Goal: Transaction & Acquisition: Purchase product/service

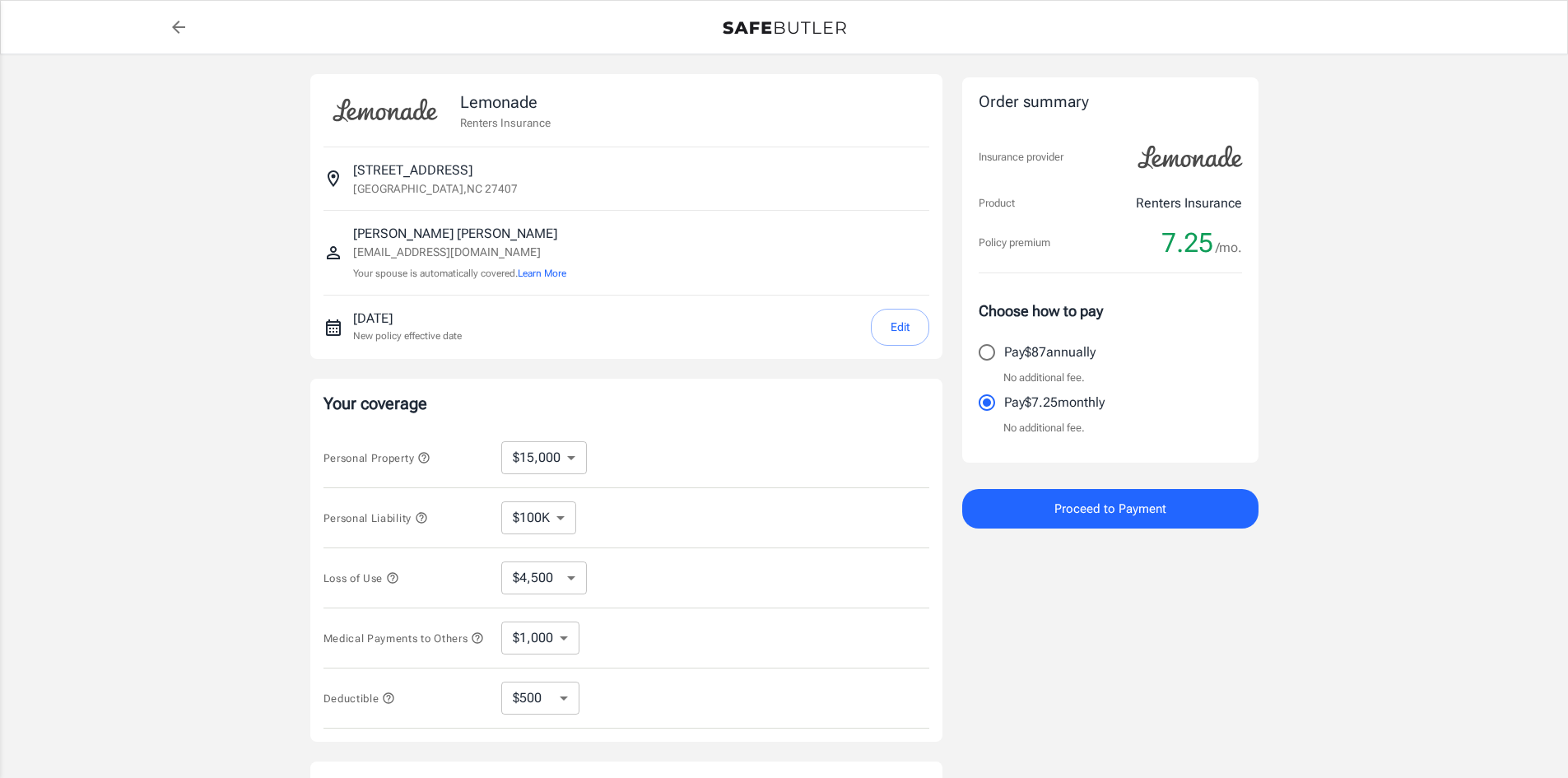
select select "15000"
select select "500"
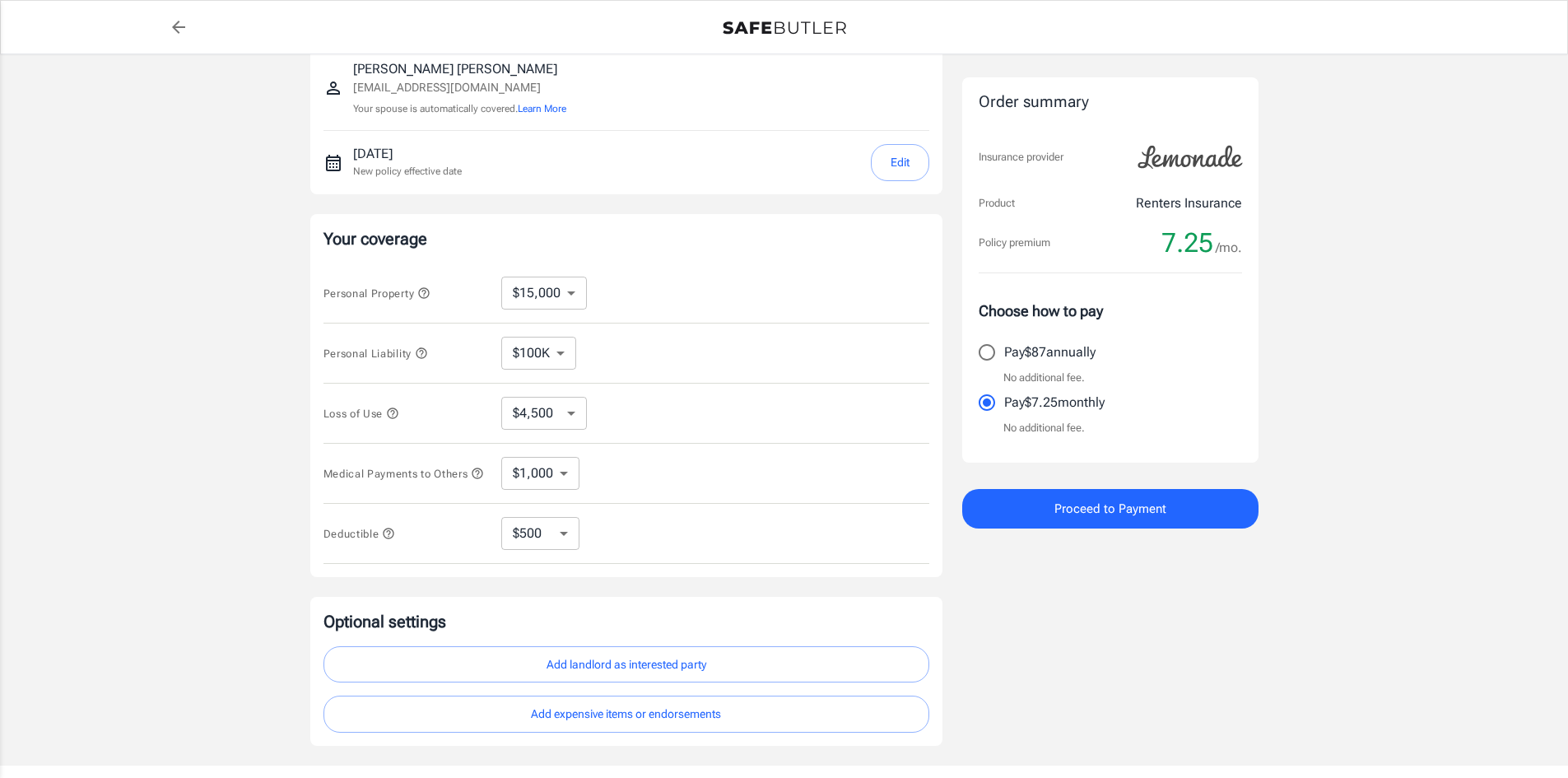
scroll to position [247, 0]
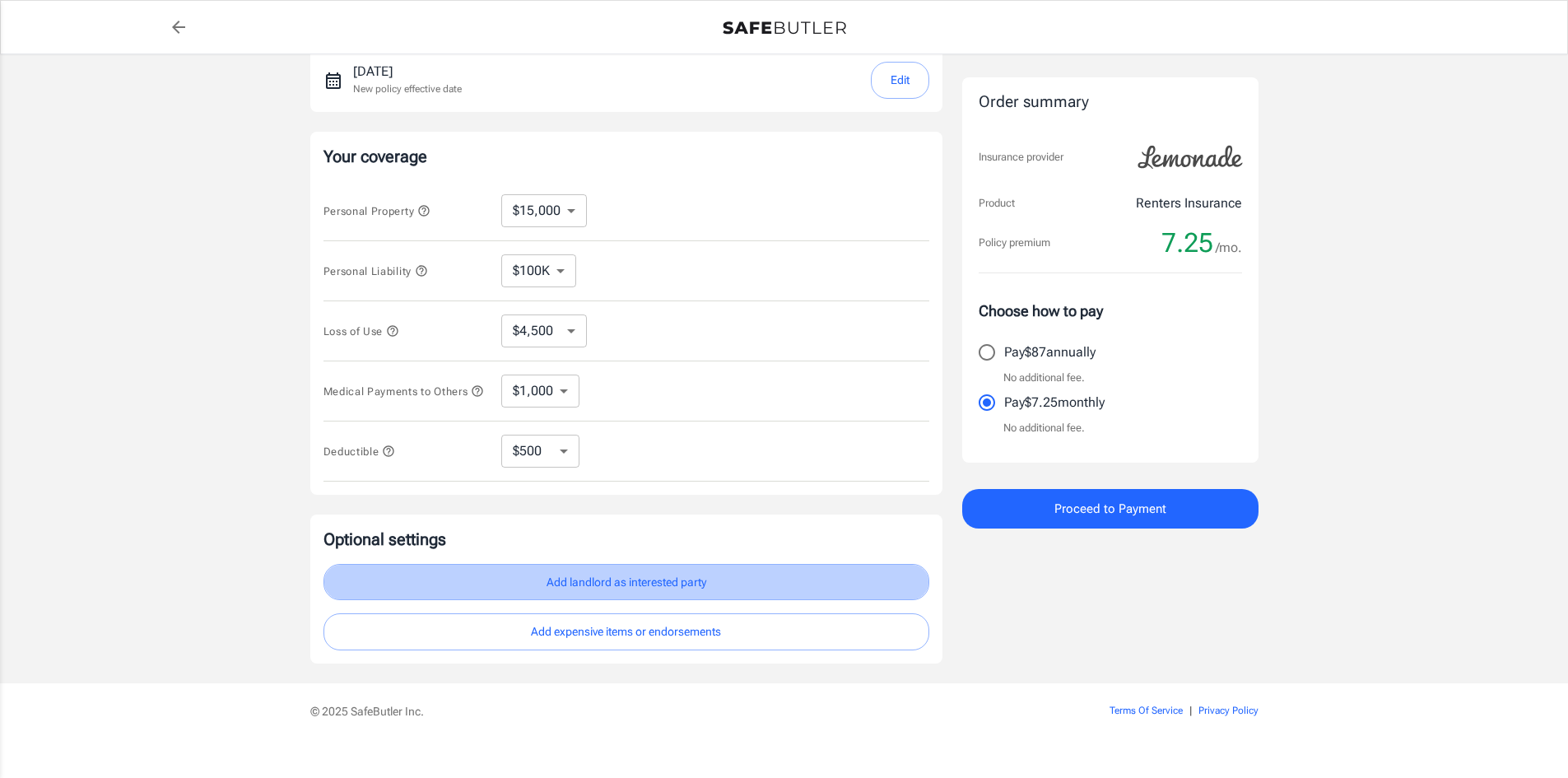
click at [670, 592] on button "Add landlord as interested party" at bounding box center [626, 582] width 605 height 37
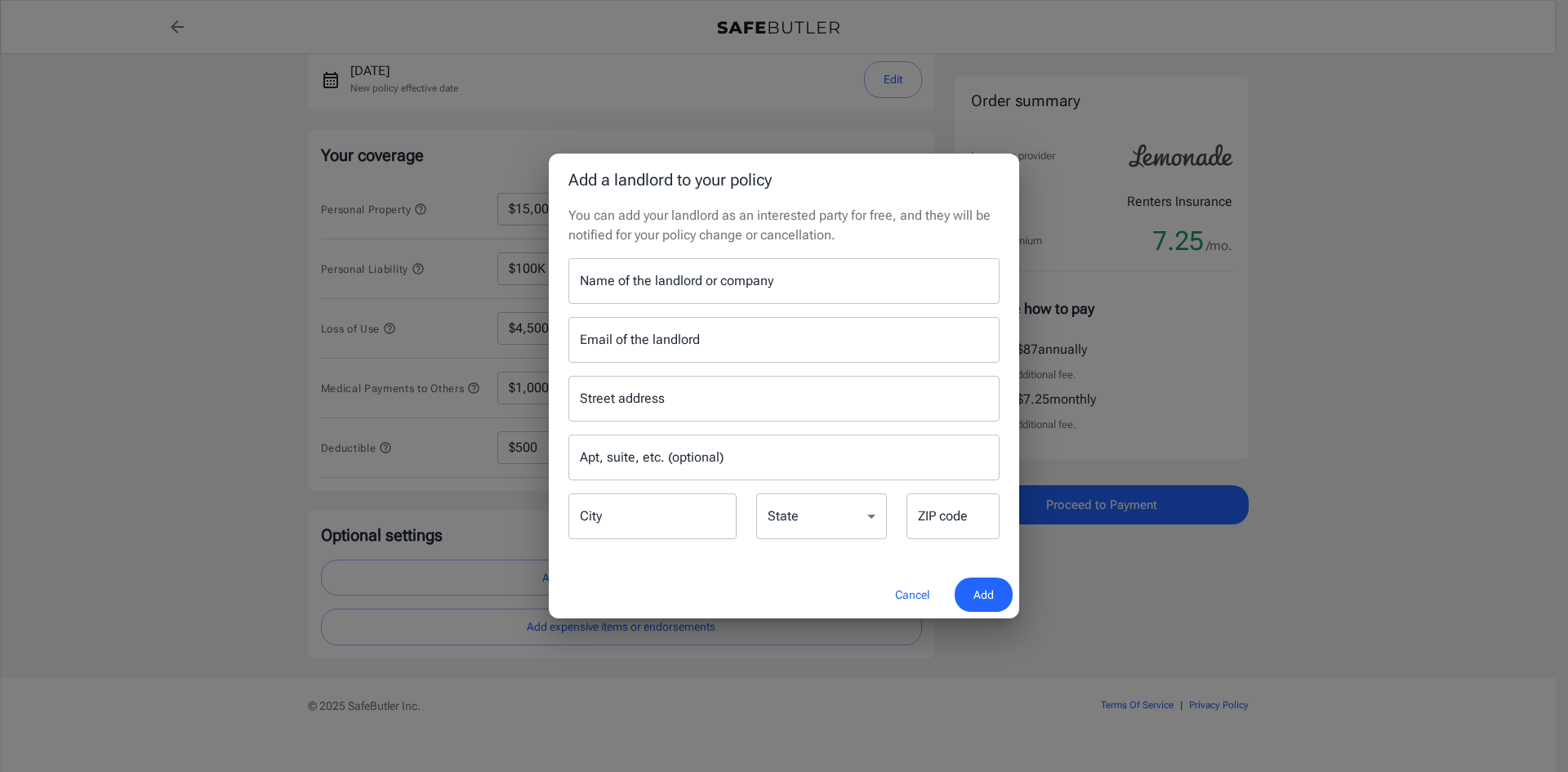
click at [683, 289] on input "Name of the landlord or company" at bounding box center [784, 280] width 431 height 45
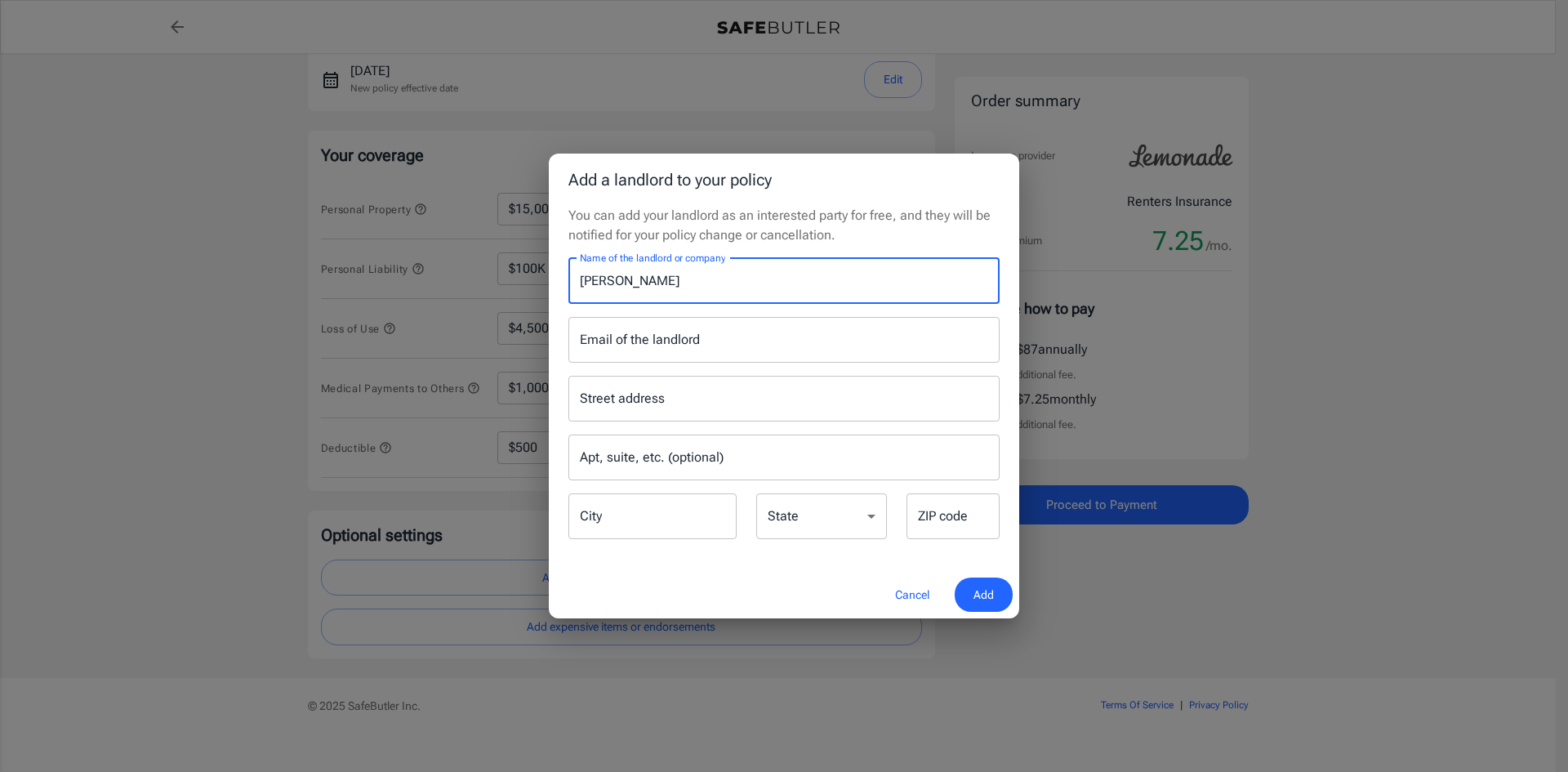
type input "[PERSON_NAME]"
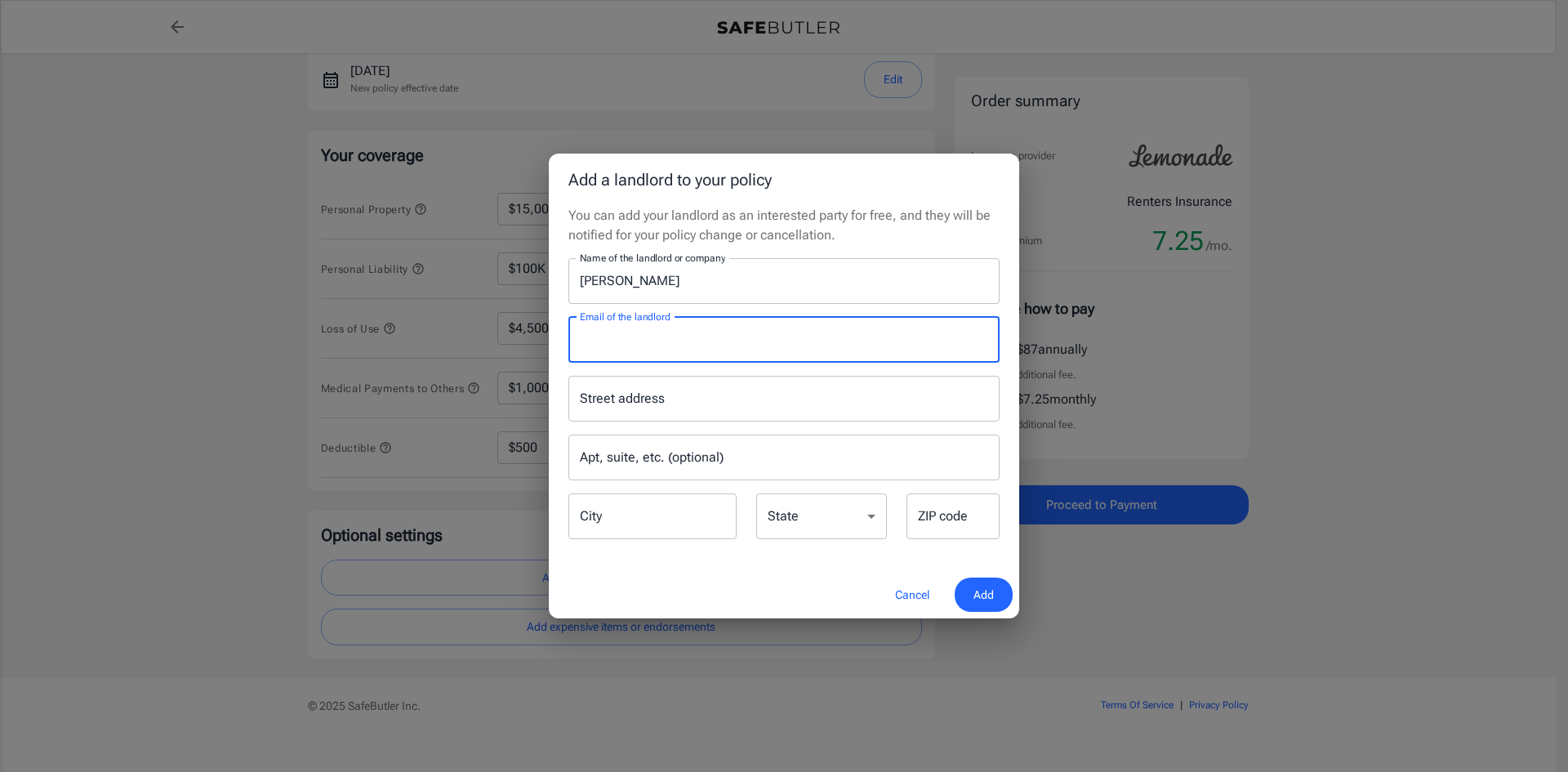
click at [641, 339] on input "Email of the landlord" at bounding box center [784, 339] width 431 height 45
type input "[EMAIL_ADDRESS][DOMAIN_NAME]"
click at [653, 396] on input "Street address" at bounding box center [784, 399] width 417 height 31
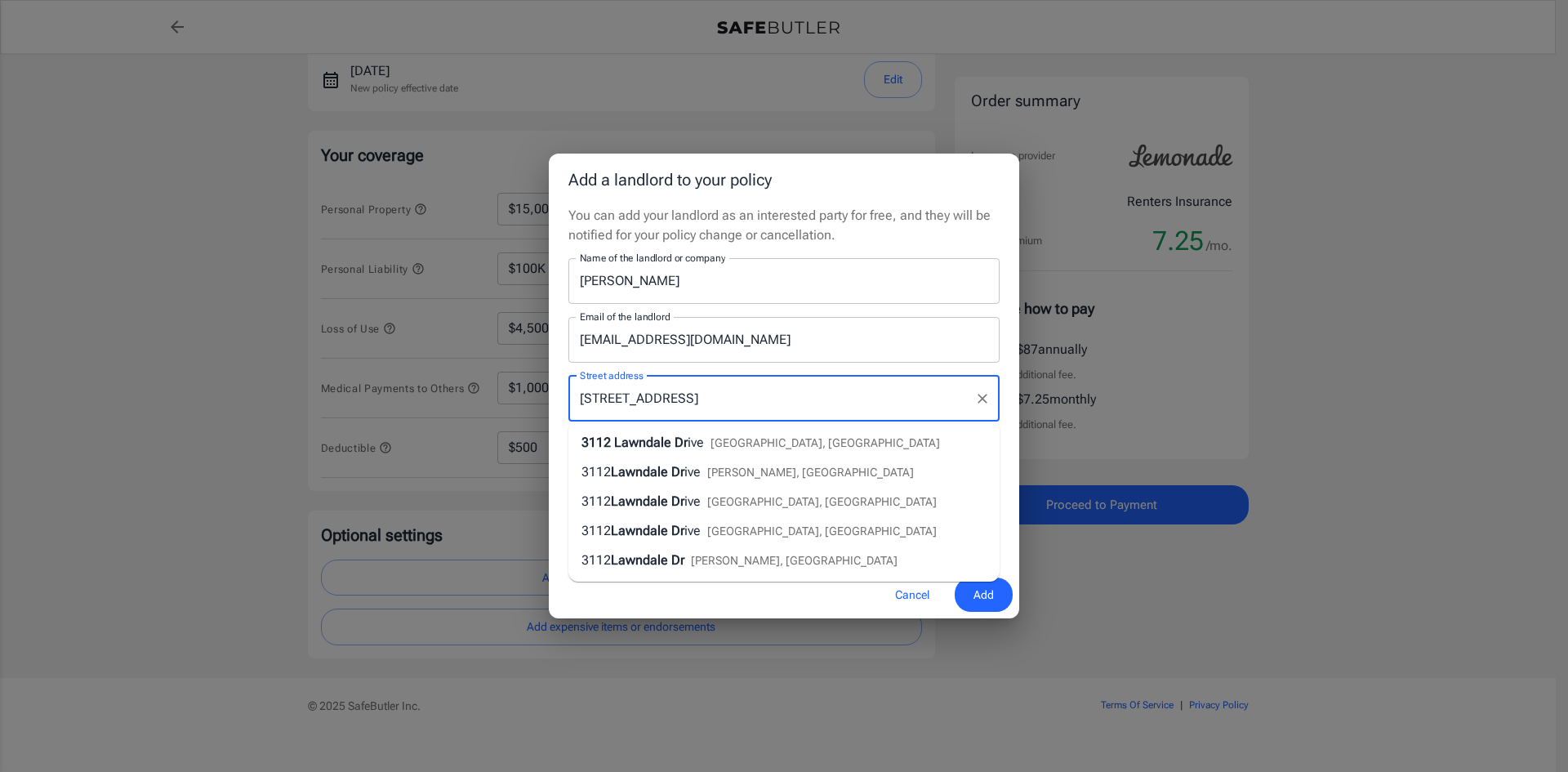
click at [660, 434] on span "Lawndale Dr" at bounding box center [650, 442] width 73 height 16
type input "[STREET_ADDRESS]"
type input "[GEOGRAPHIC_DATA]"
select select "NC"
type input "27408"
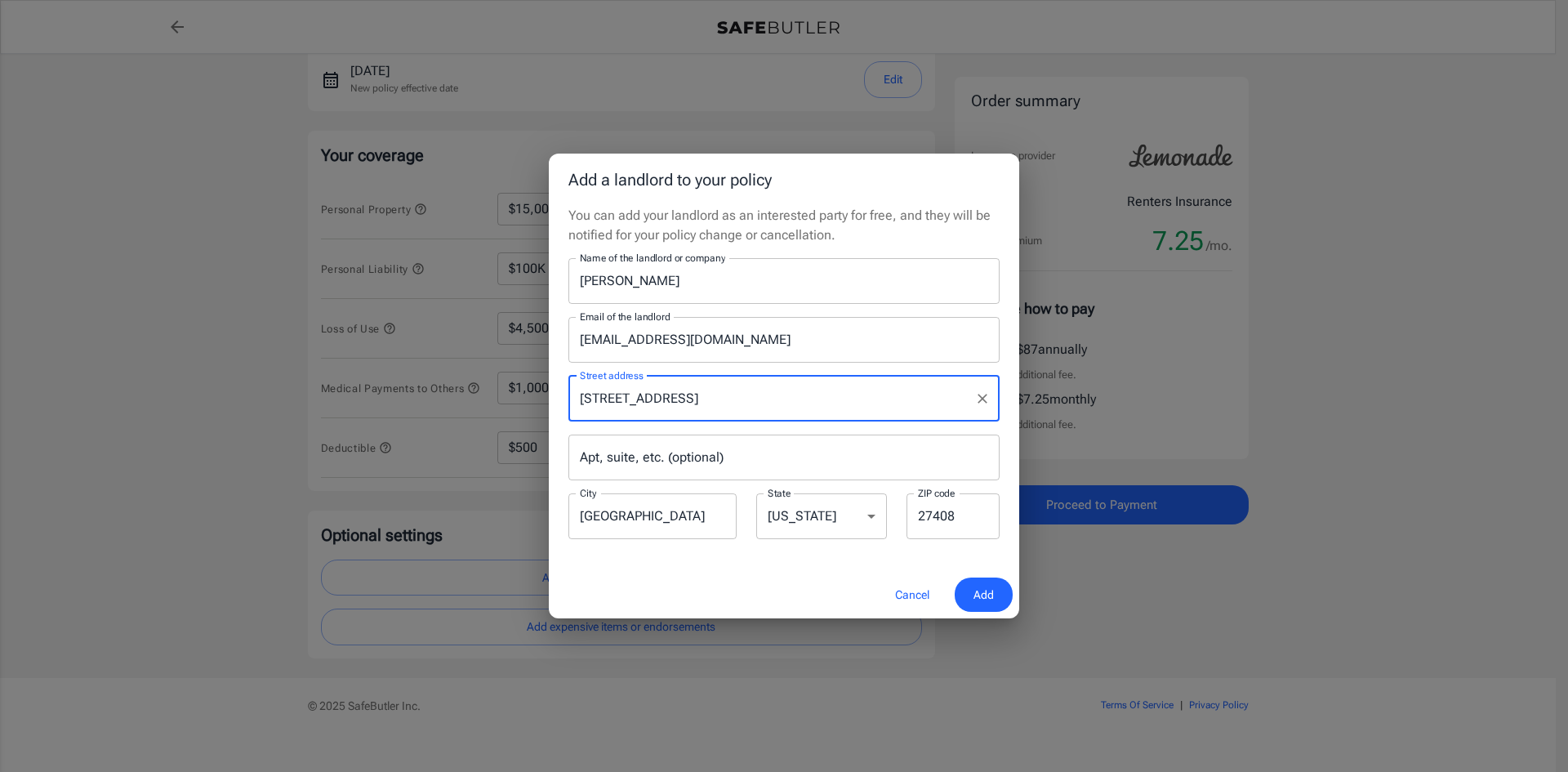
type input "[STREET_ADDRESS]"
click at [646, 448] on input "Apt, suite, etc. (optional)" at bounding box center [784, 456] width 431 height 45
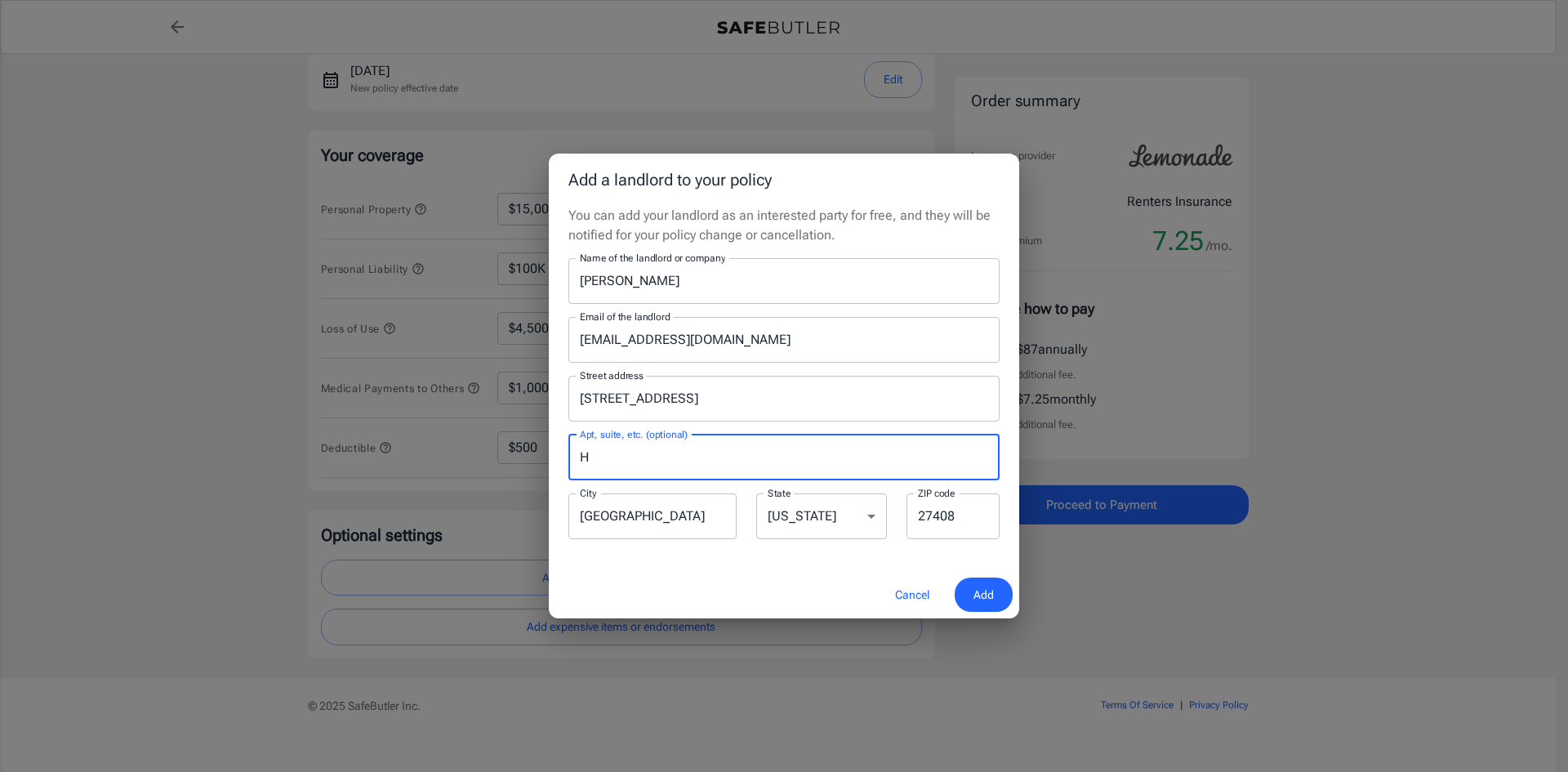
type input "H"
click at [971, 598] on button "Add" at bounding box center [983, 595] width 58 height 35
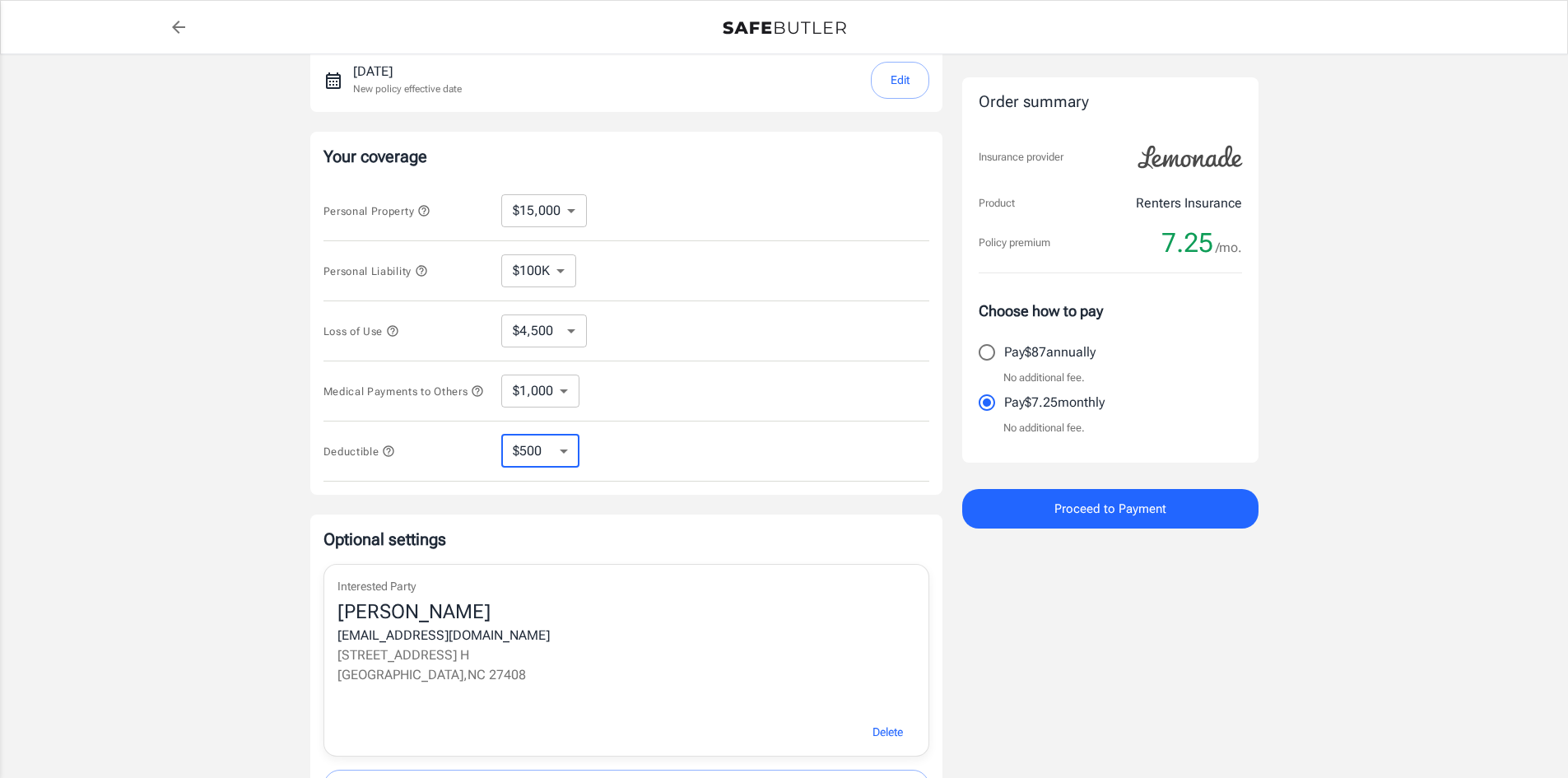
click at [555, 452] on select "$250 $500 $1,000 $2,500" at bounding box center [540, 451] width 78 height 33
select select "250"
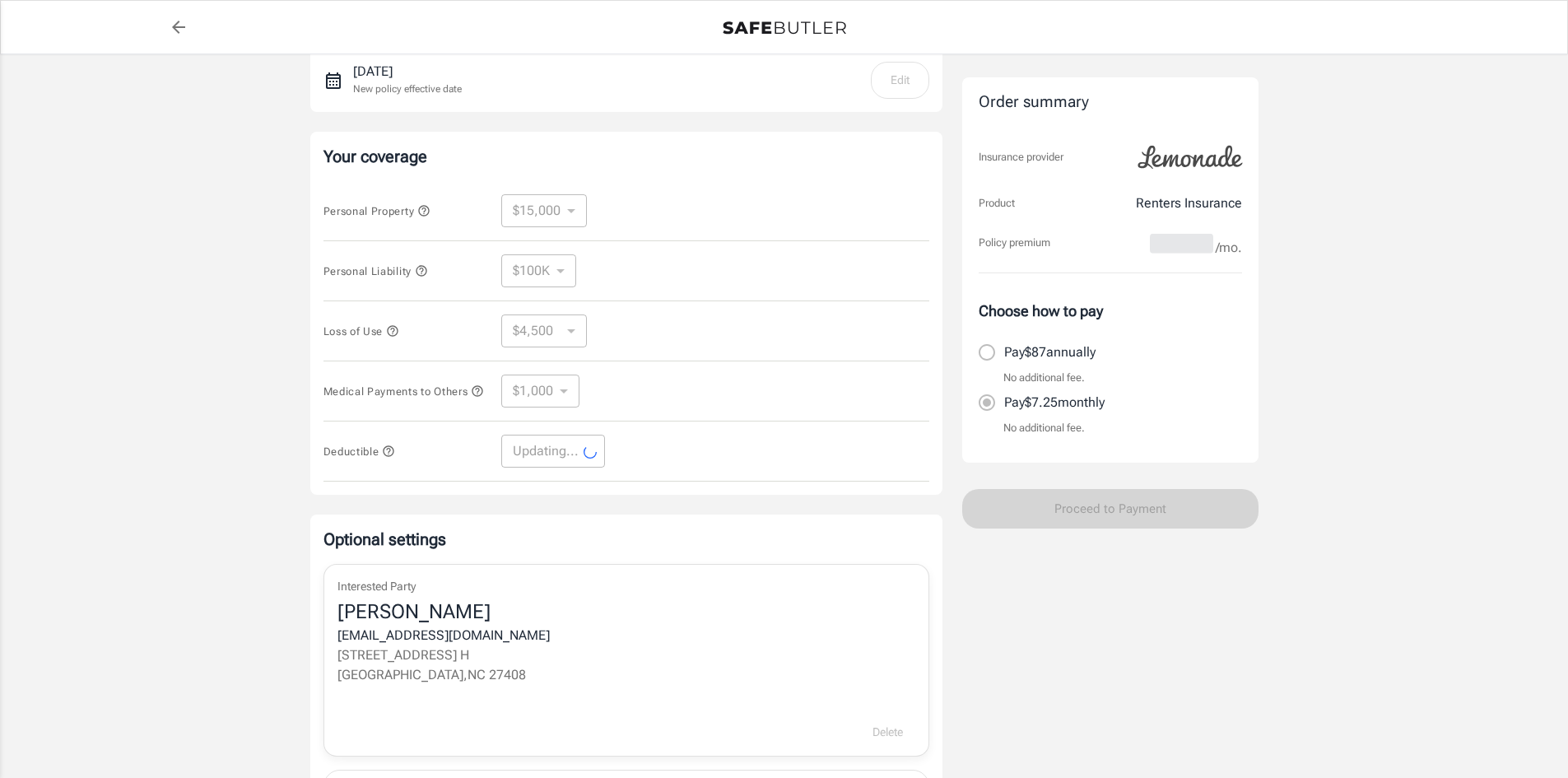
select select "250"
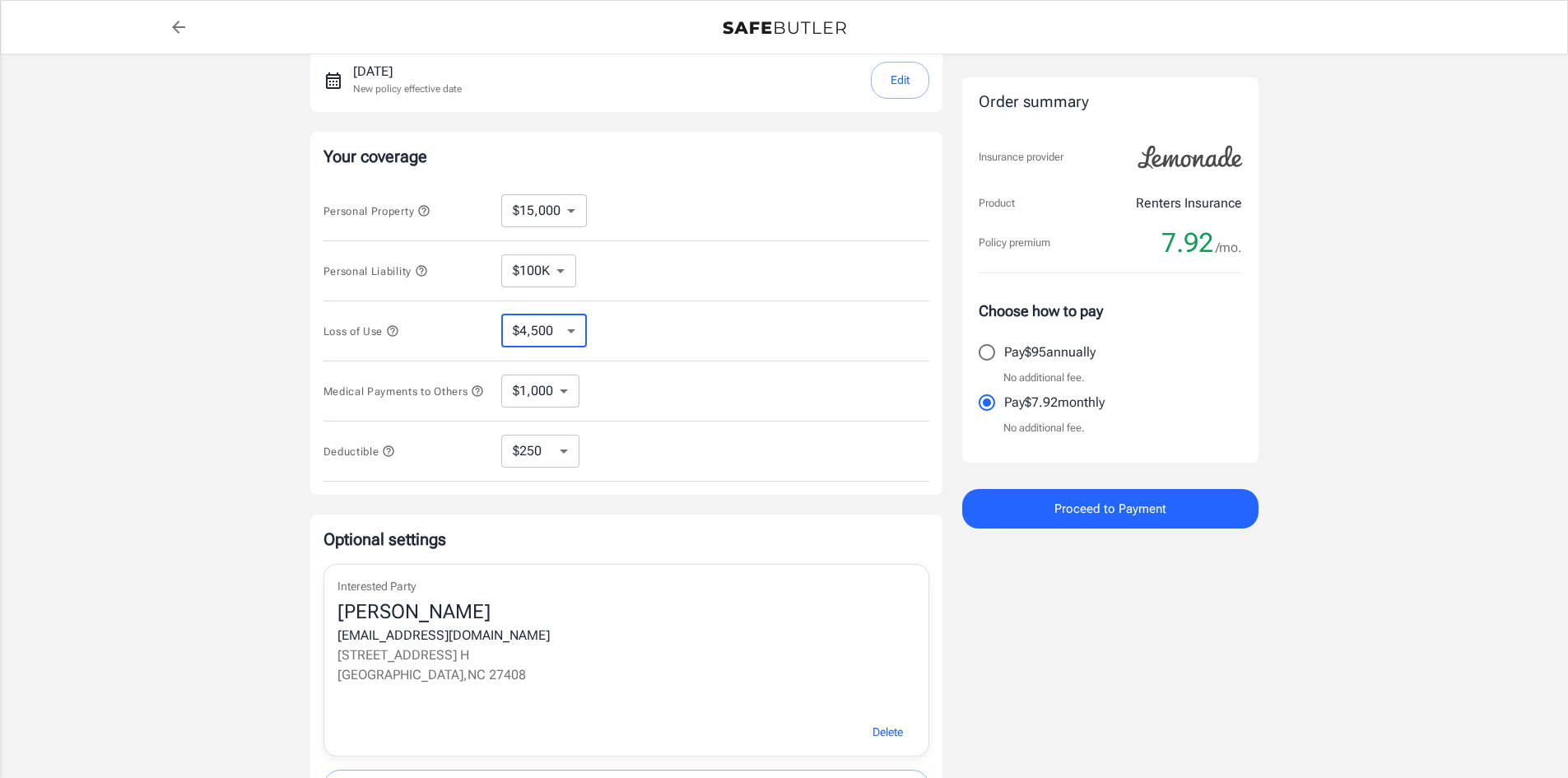
click at [566, 335] on select "$4,500 $7,500 $13,500 $22,500 $34,500 $55,500 $85,500 $130K $200K" at bounding box center [544, 330] width 86 height 33
click at [501, 314] on select "$4,500 $7,500 $13,500 $22,500 $34,500 $55,500 $85,500 $130K $200K" at bounding box center [544, 330] width 86 height 33
click at [555, 271] on select "$100K $300K $500K" at bounding box center [538, 271] width 75 height 33
select select "300000"
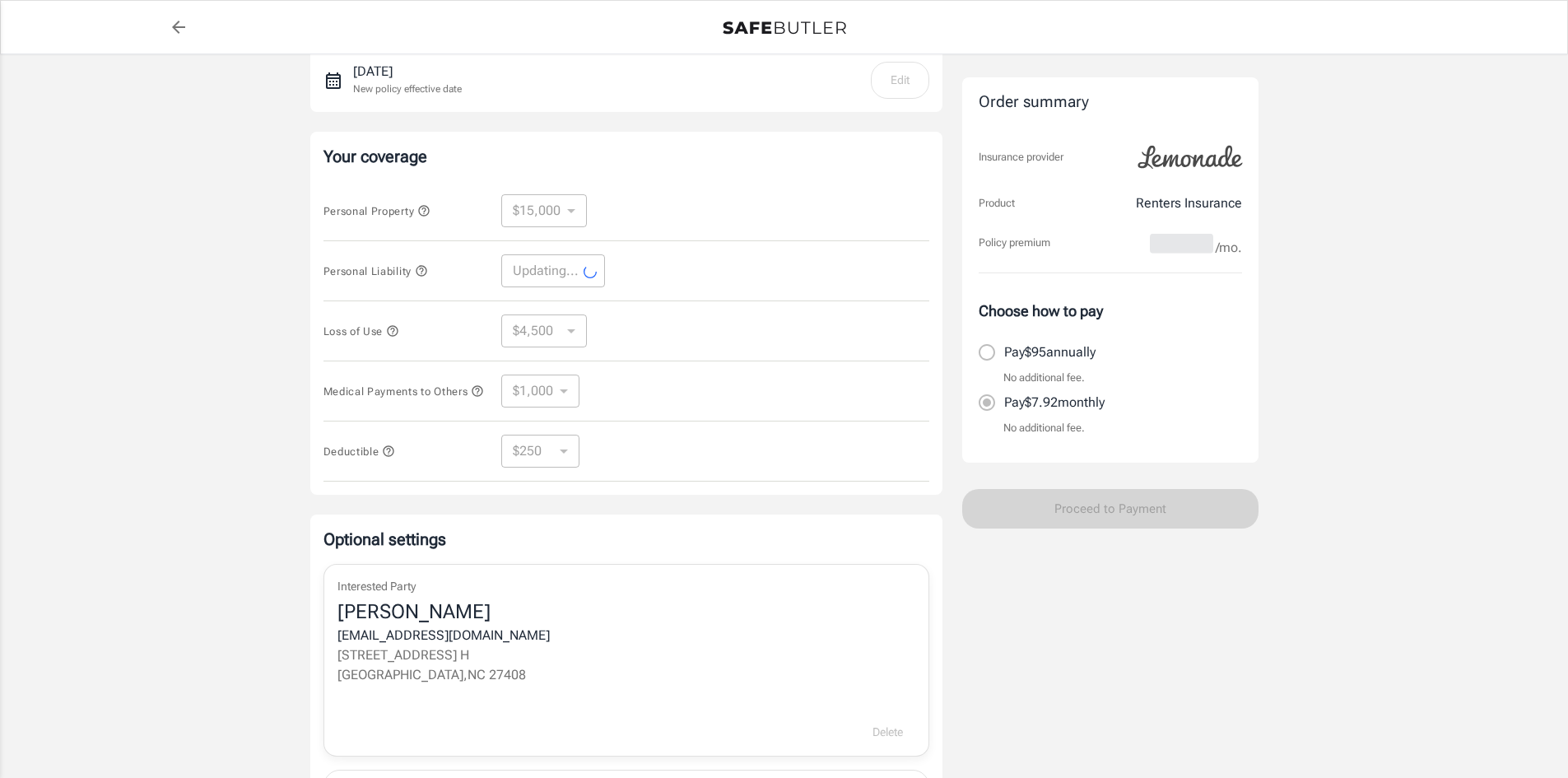
select select "300000"
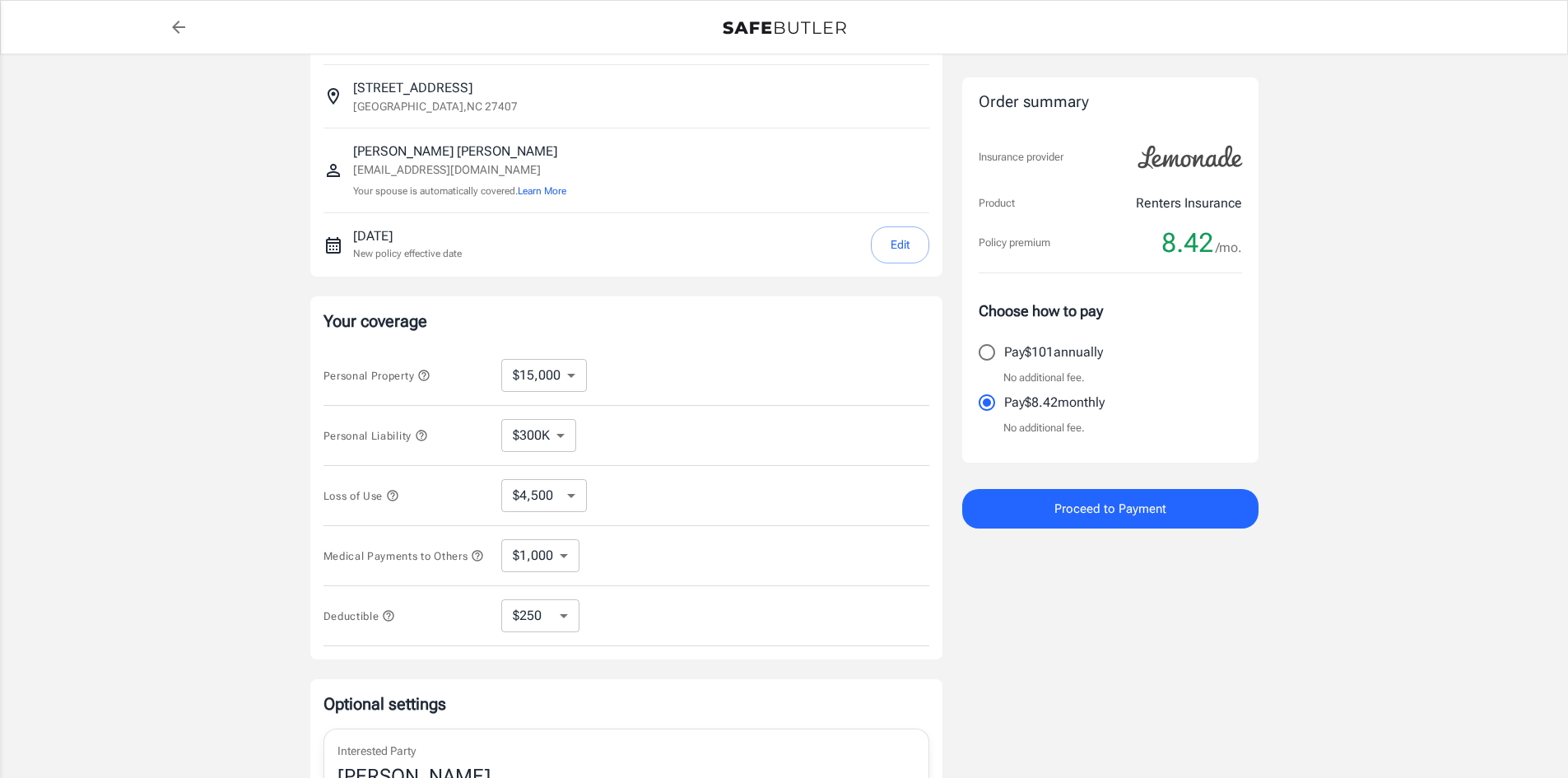
scroll to position [0, 0]
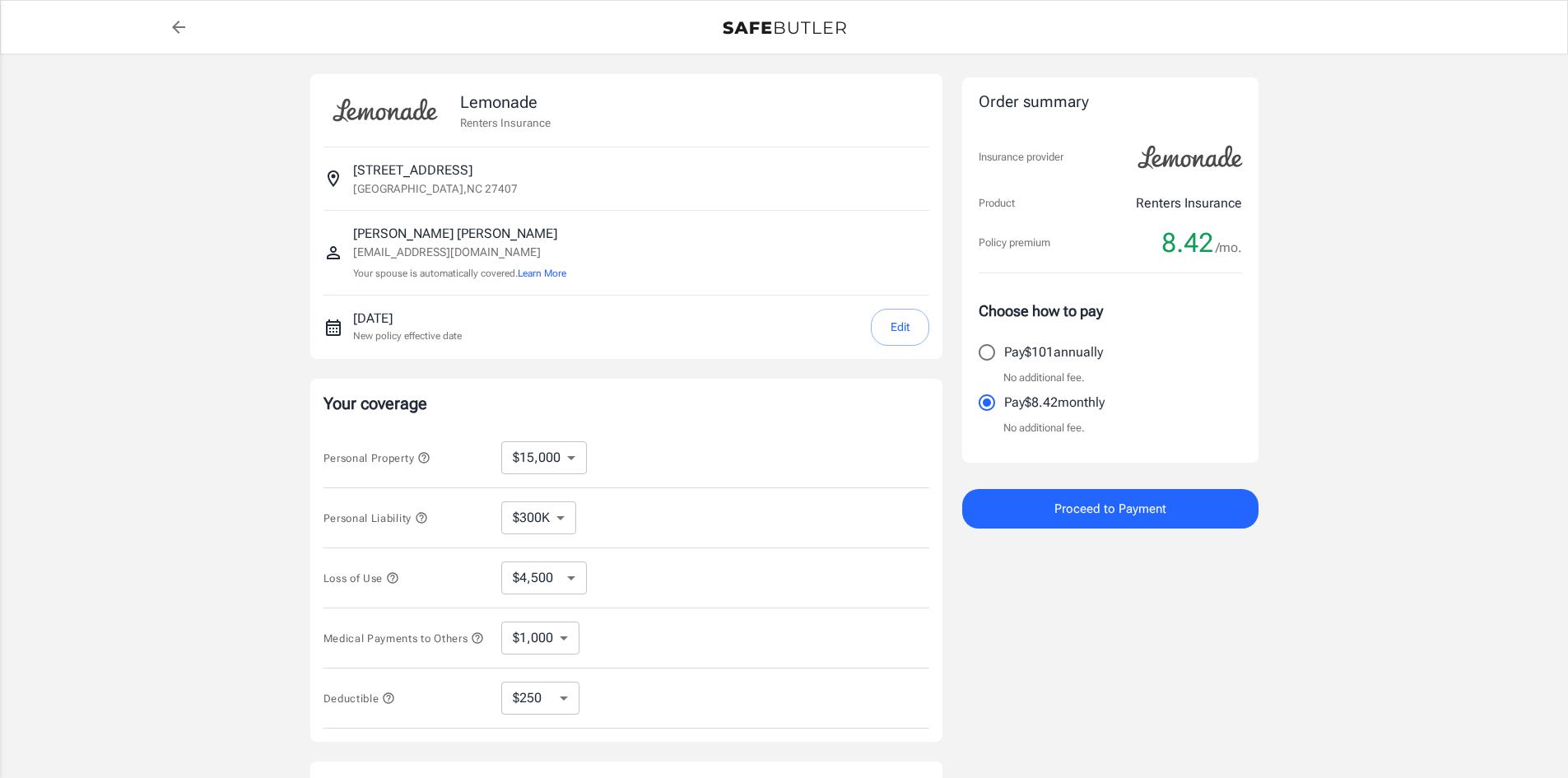
click at [1154, 516] on span "Proceed to Payment" at bounding box center [1110, 508] width 112 height 21
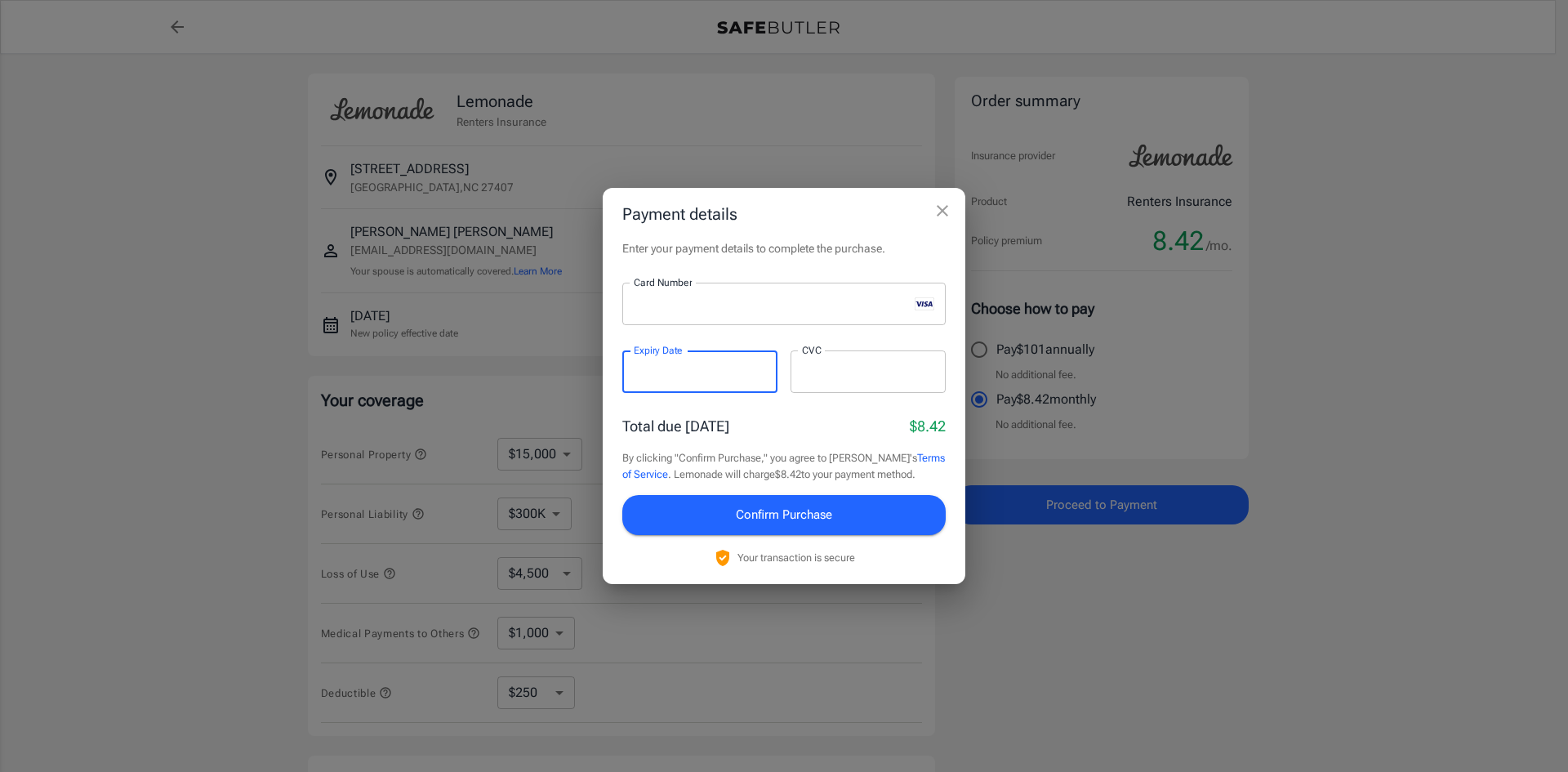
click at [855, 351] on div at bounding box center [868, 371] width 156 height 43
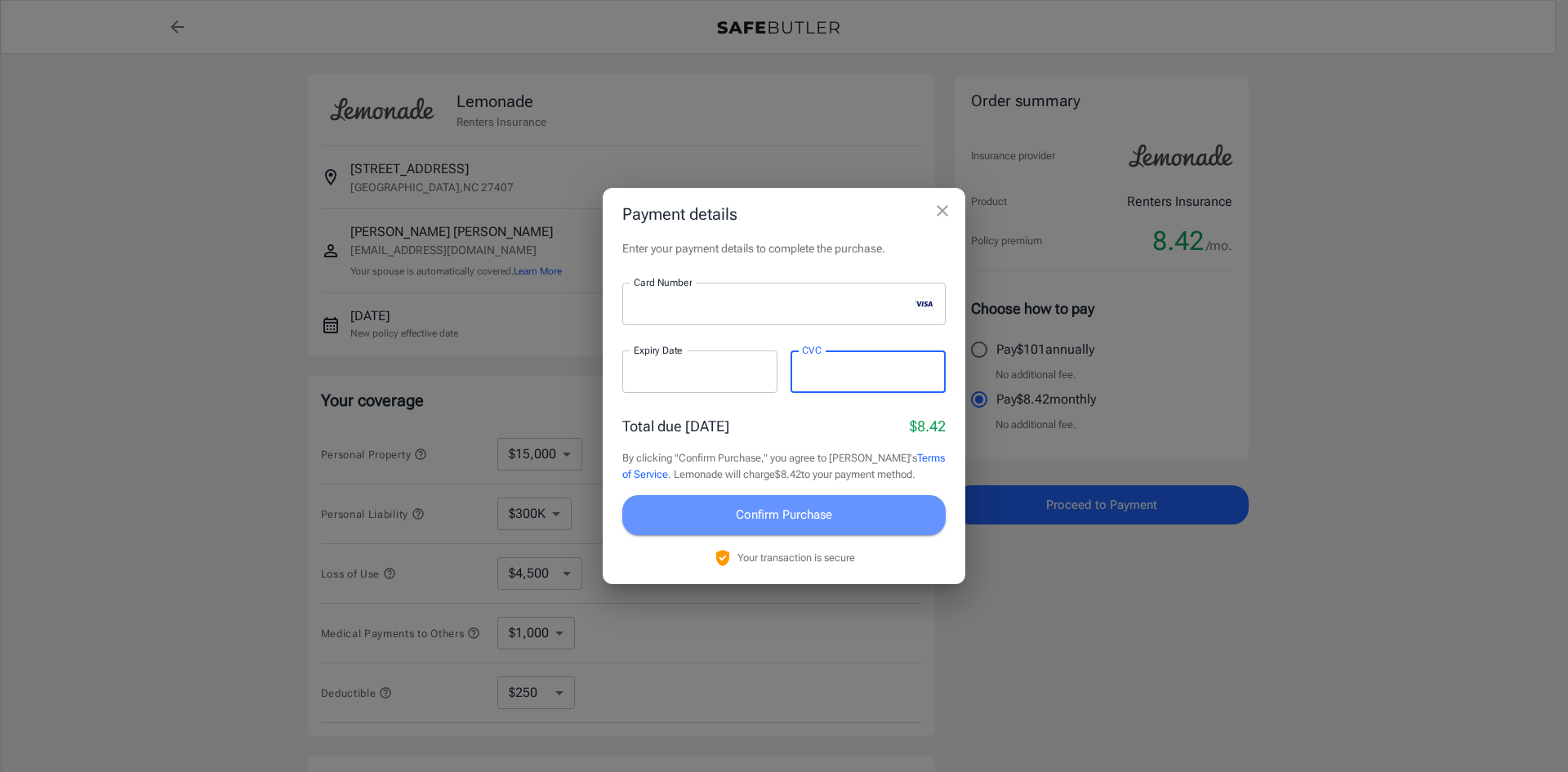
click at [836, 514] on button "Confirm Purchase" at bounding box center [783, 515] width 323 height 39
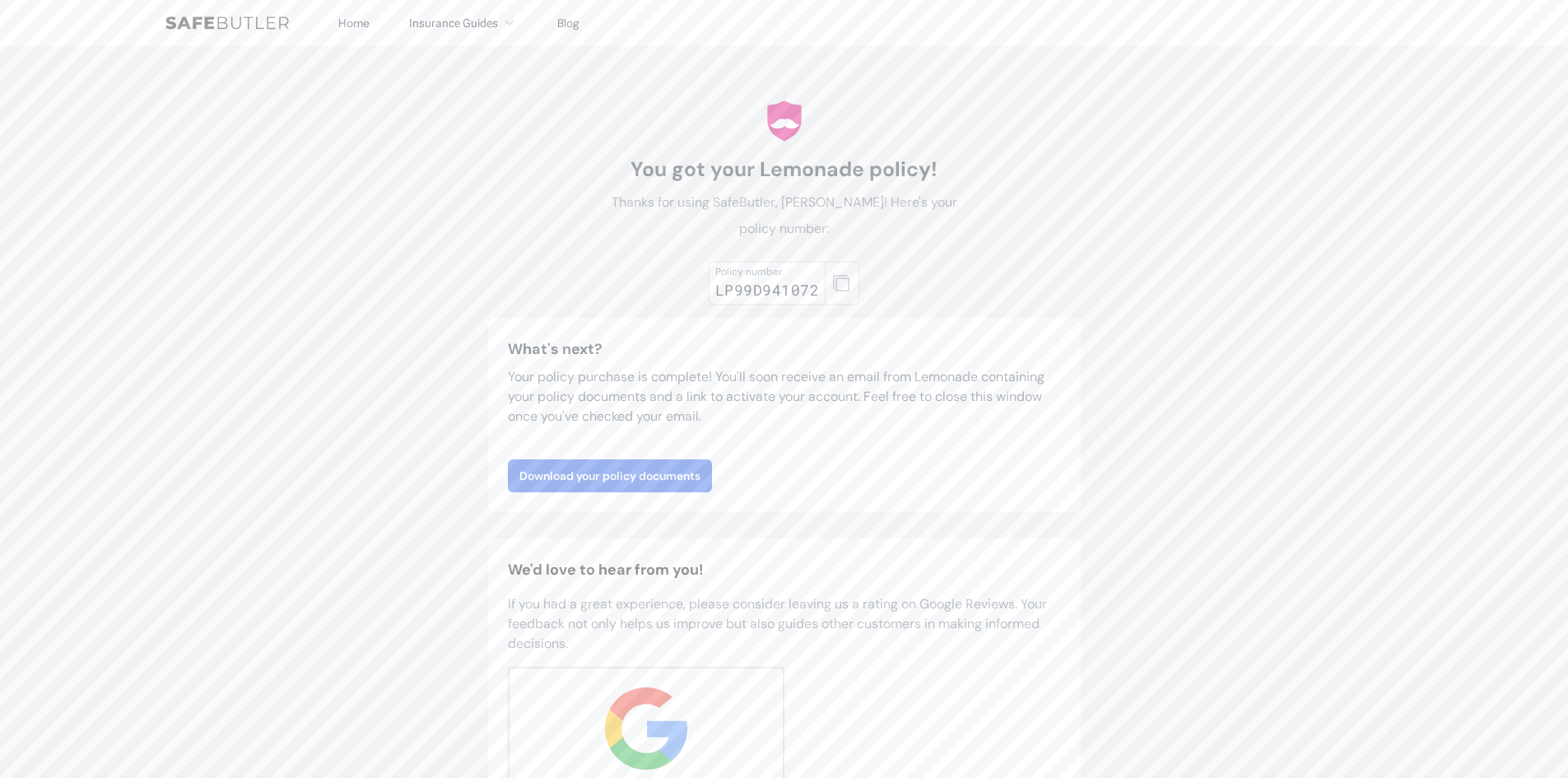
click at [840, 281] on icon "button" at bounding box center [841, 284] width 17 height 17
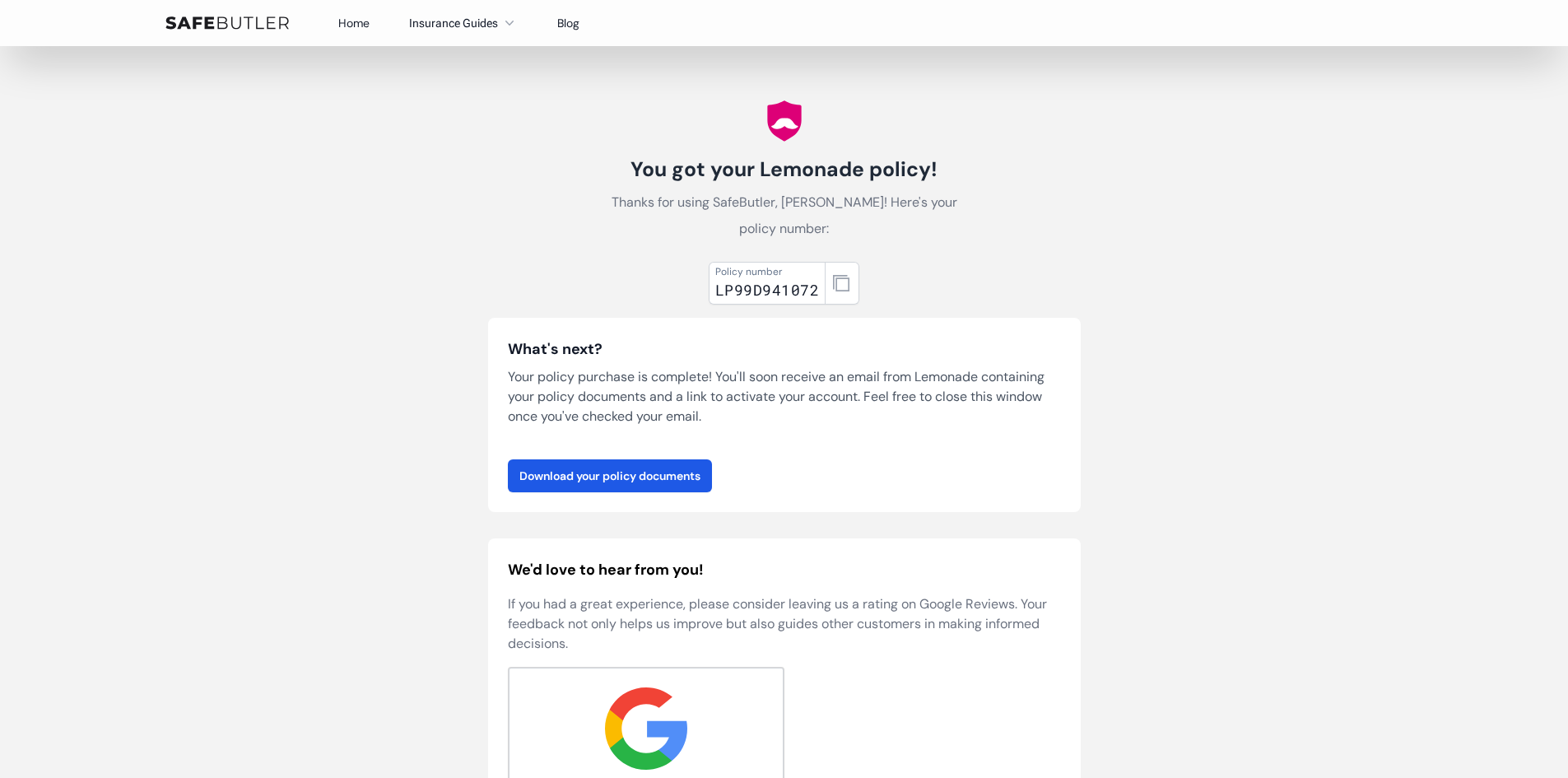
scroll to position [82, 0]
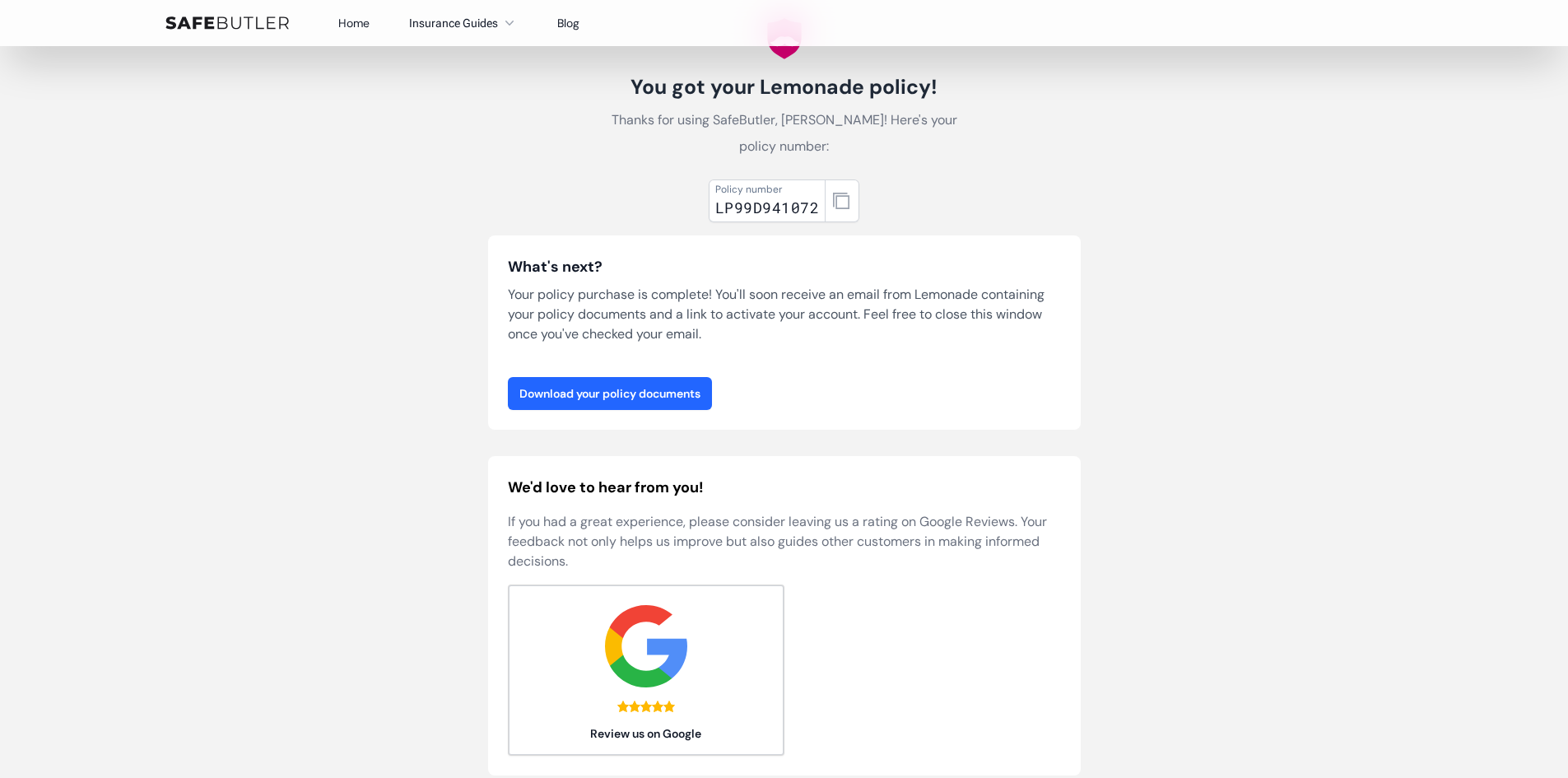
click at [663, 396] on link "Download your policy documents" at bounding box center [609, 393] width 204 height 33
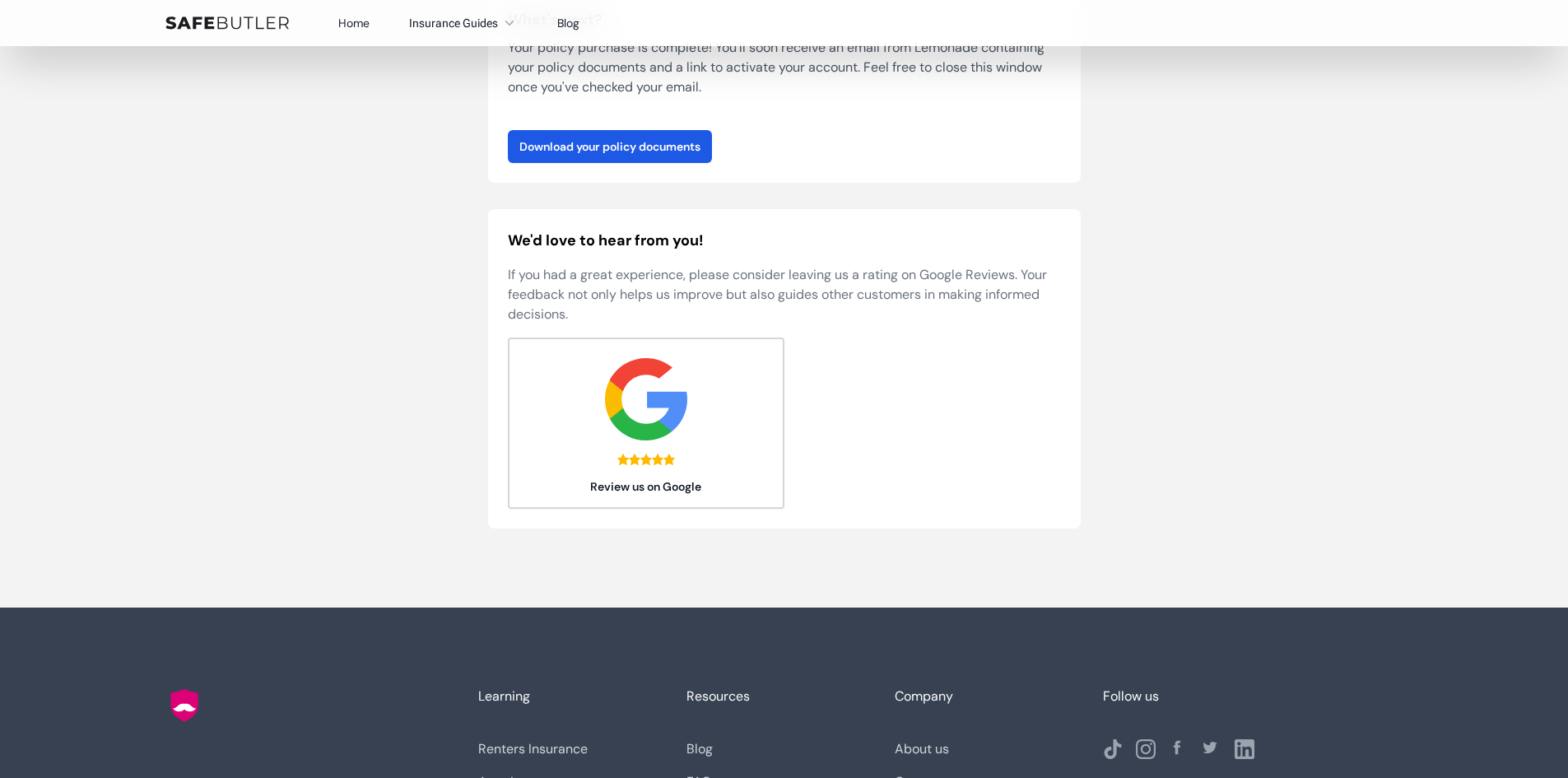
scroll to position [0, 0]
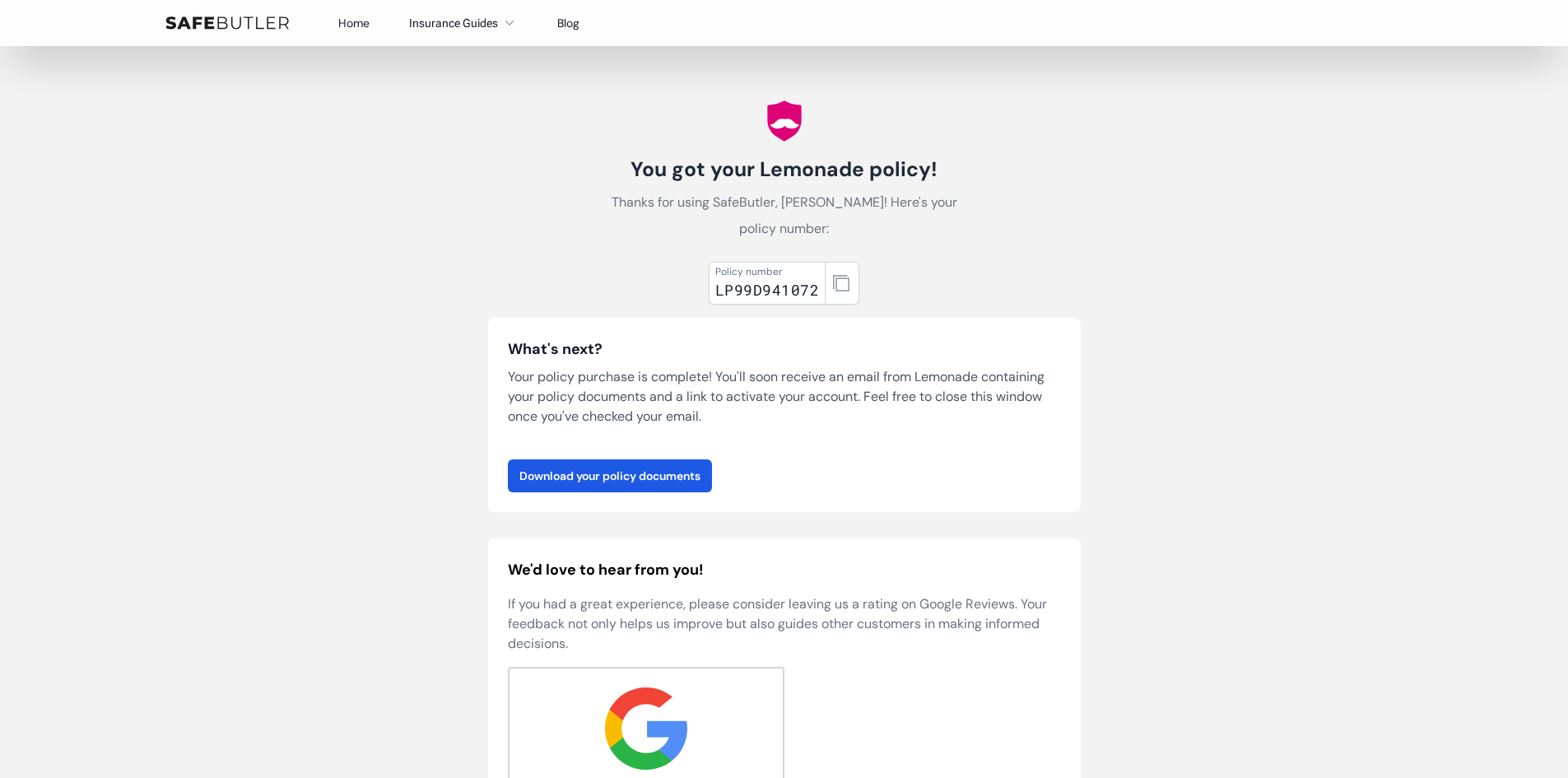
click at [488, 19] on button "Insurance Guides" at bounding box center [463, 22] width 108 height 20
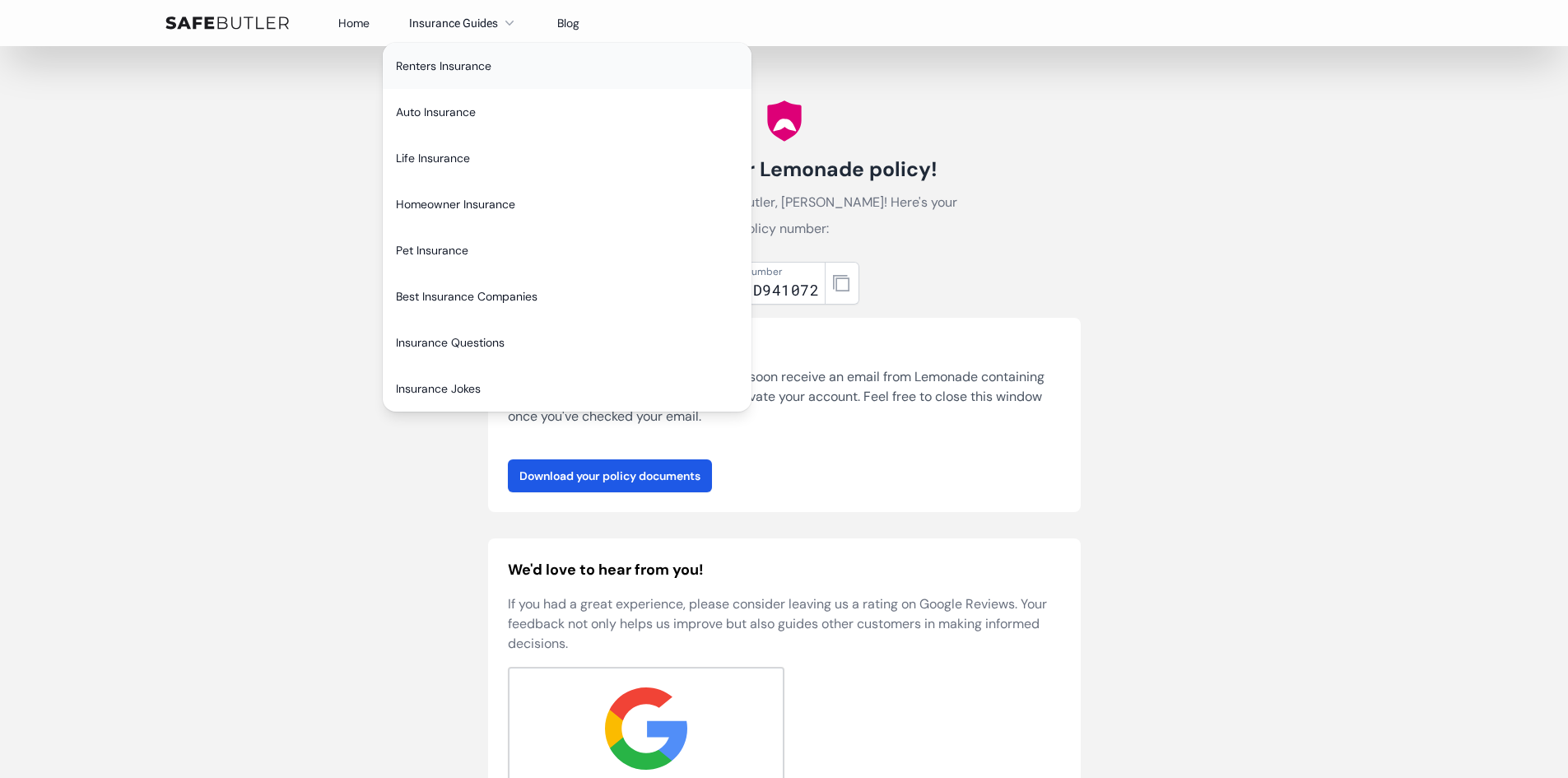
click at [474, 65] on link "Renters Insurance" at bounding box center [566, 65] width 368 height 46
